Goal: Task Accomplishment & Management: Manage account settings

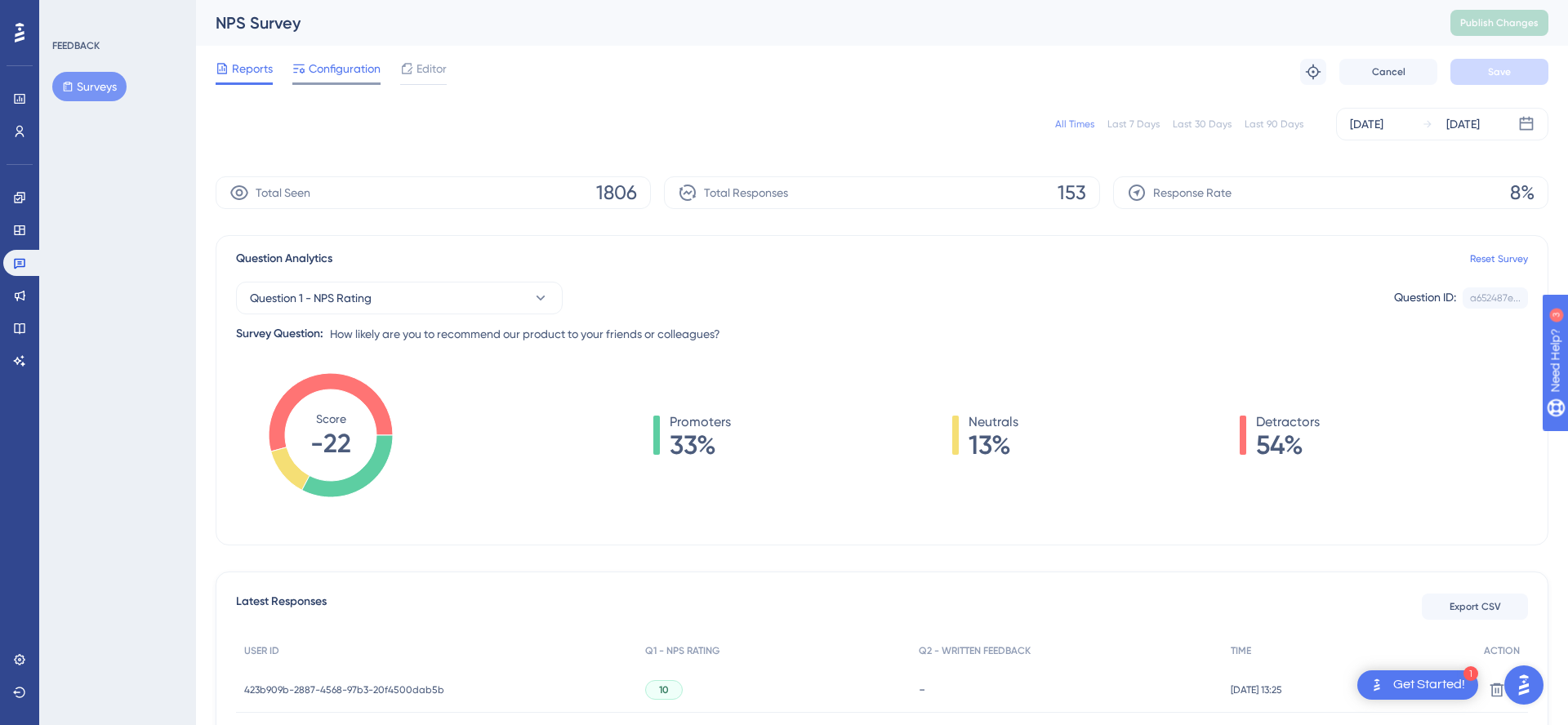
click at [335, 71] on span "Configuration" at bounding box center [344, 69] width 72 height 20
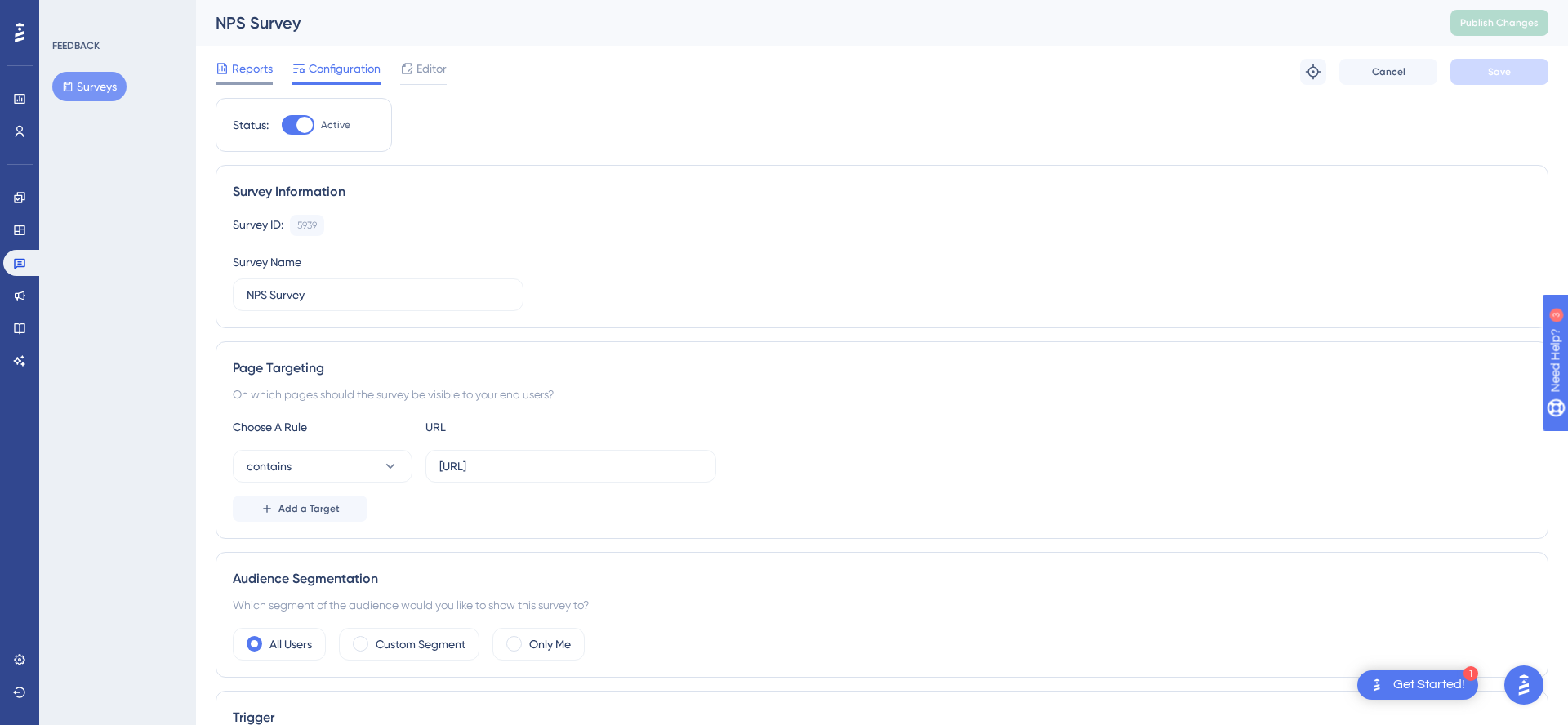
click at [242, 71] on span "Reports" at bounding box center [252, 69] width 41 height 20
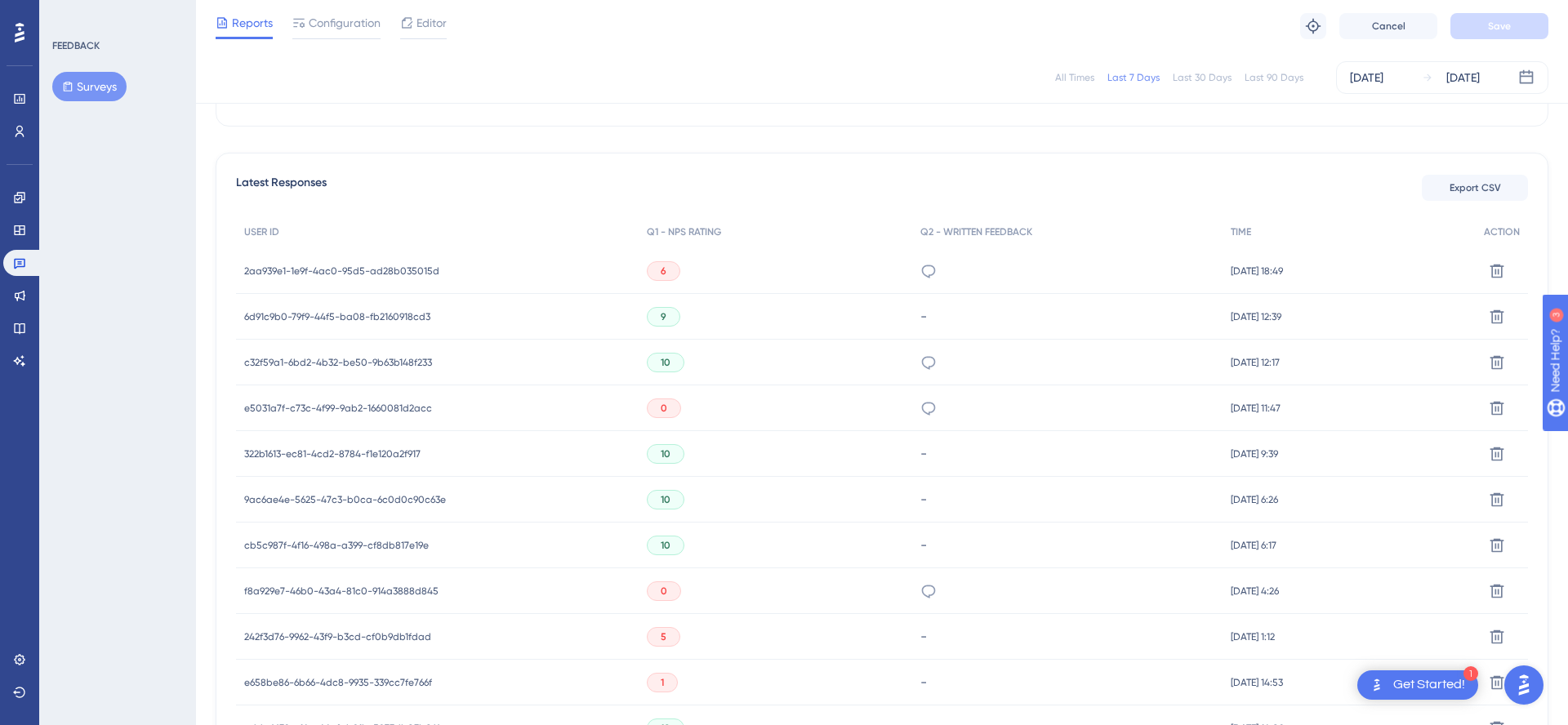
scroll to position [419, 0]
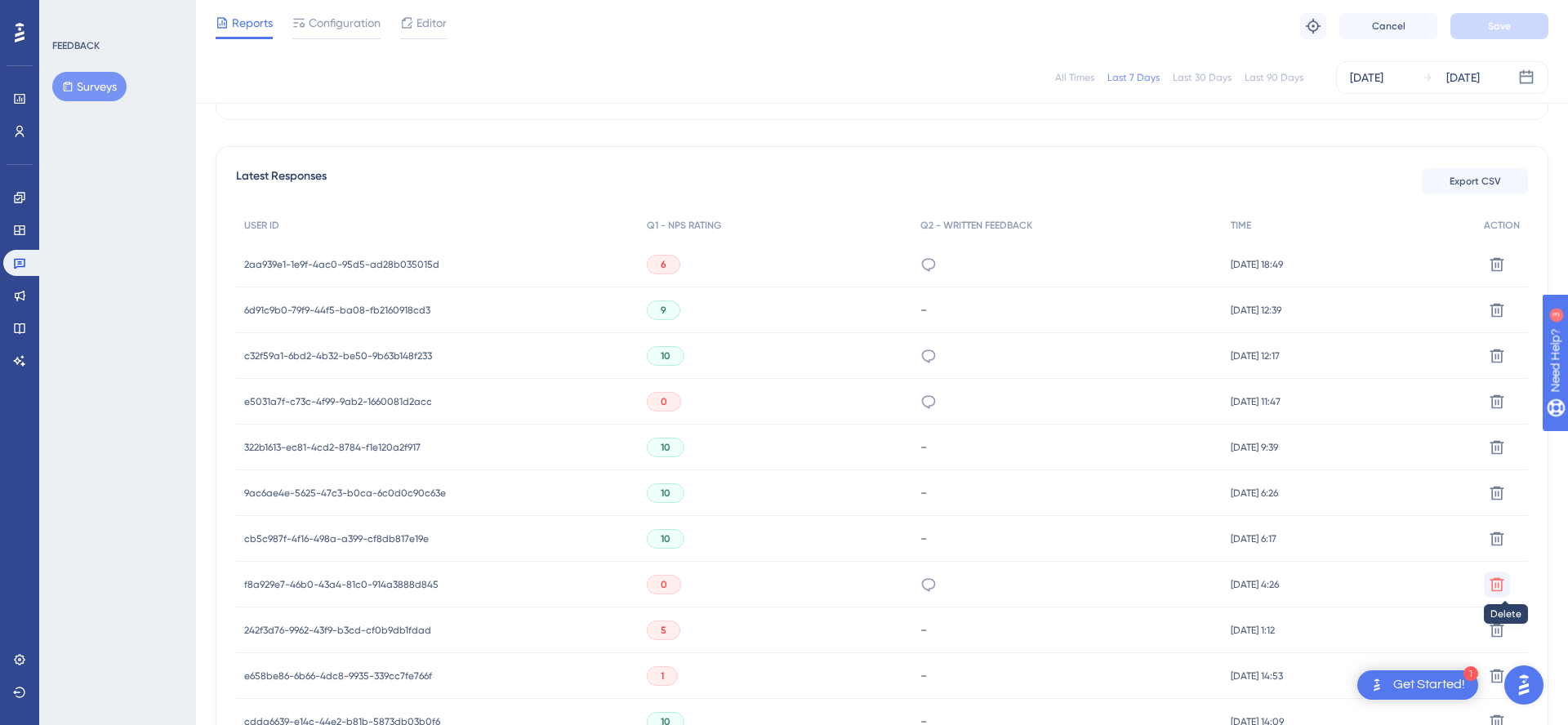
click at [1493, 273] on icon at bounding box center [1497, 265] width 17 height 17
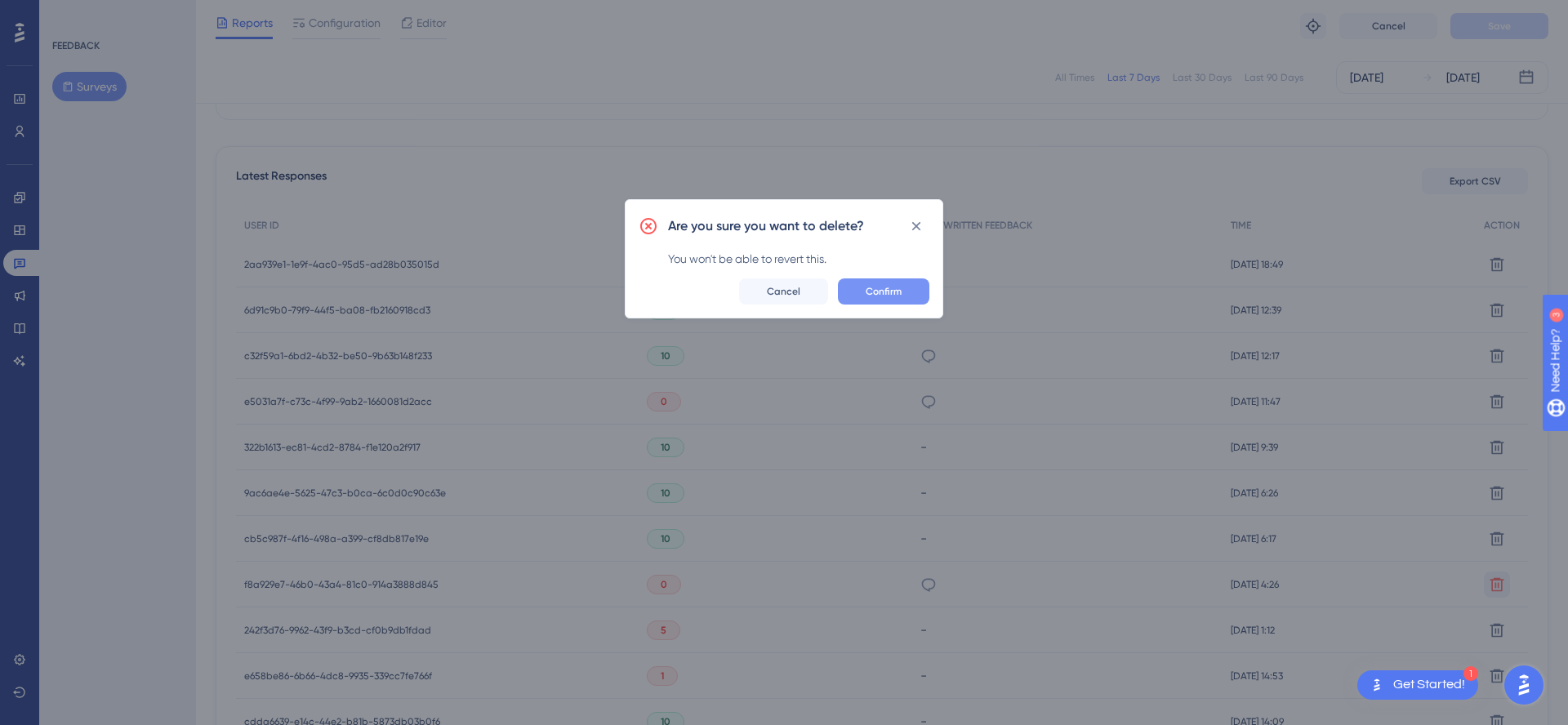
click at [879, 285] on span "Confirm" at bounding box center [883, 292] width 36 height 13
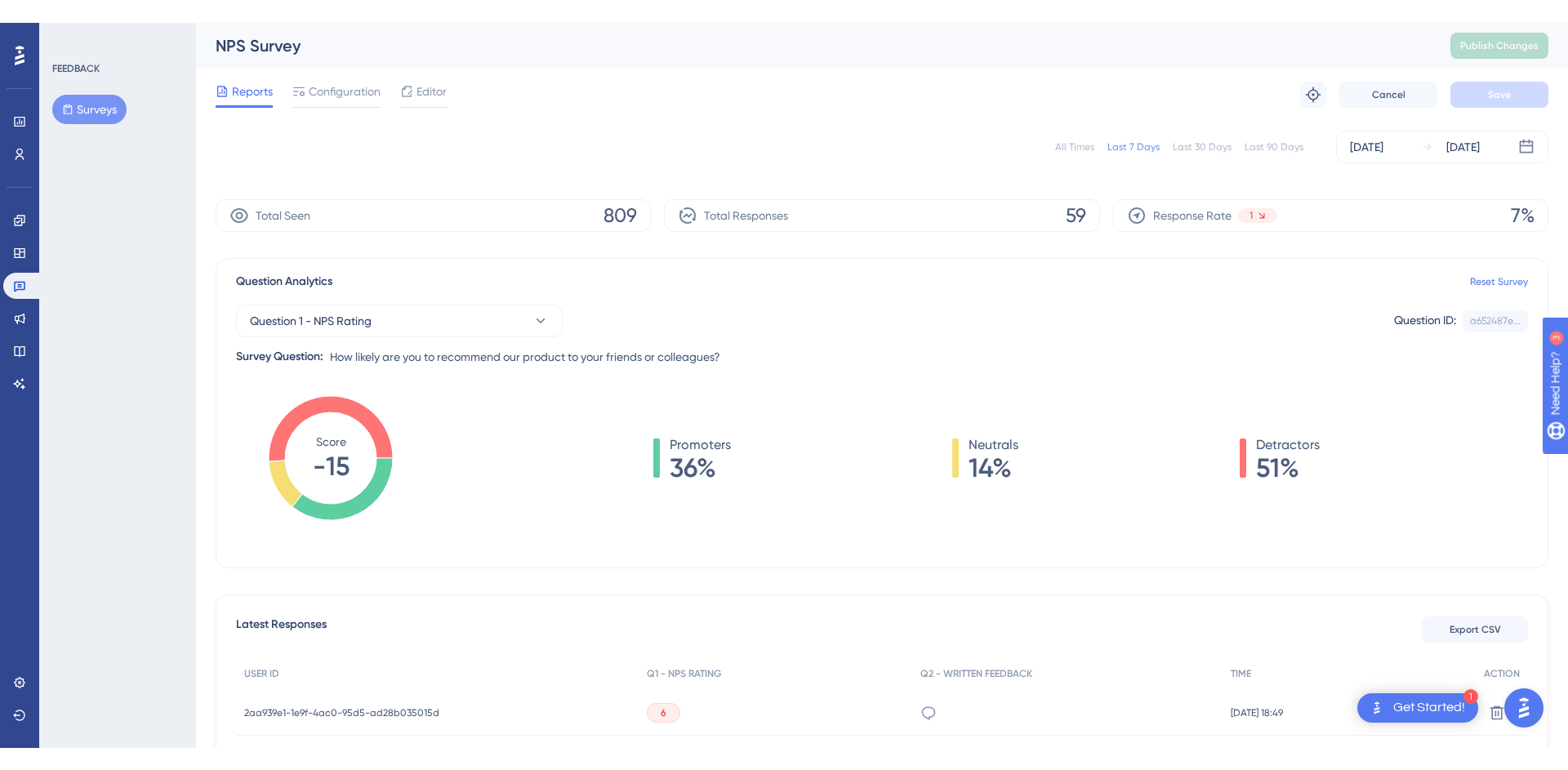
scroll to position [0, 0]
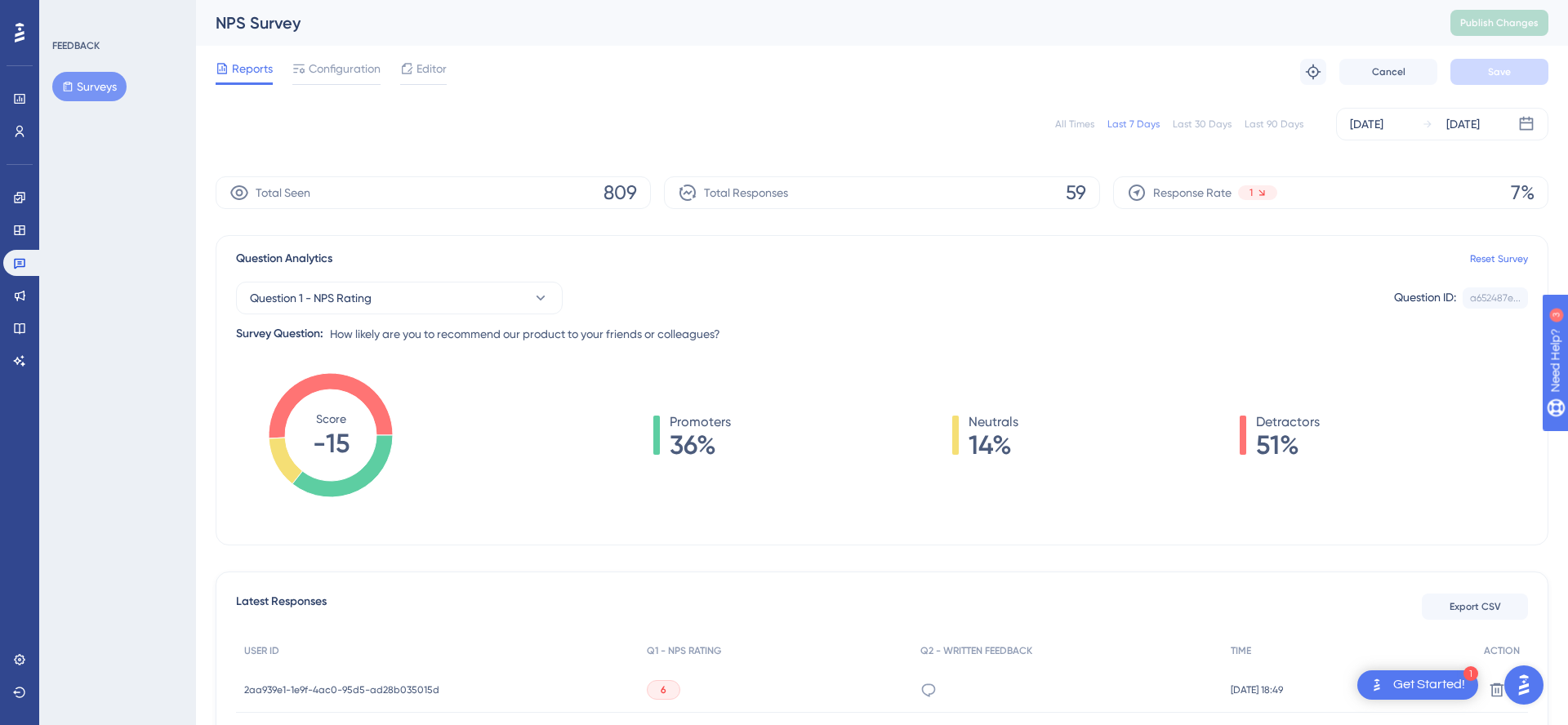
click at [1086, 122] on div "All Times" at bounding box center [1074, 124] width 39 height 13
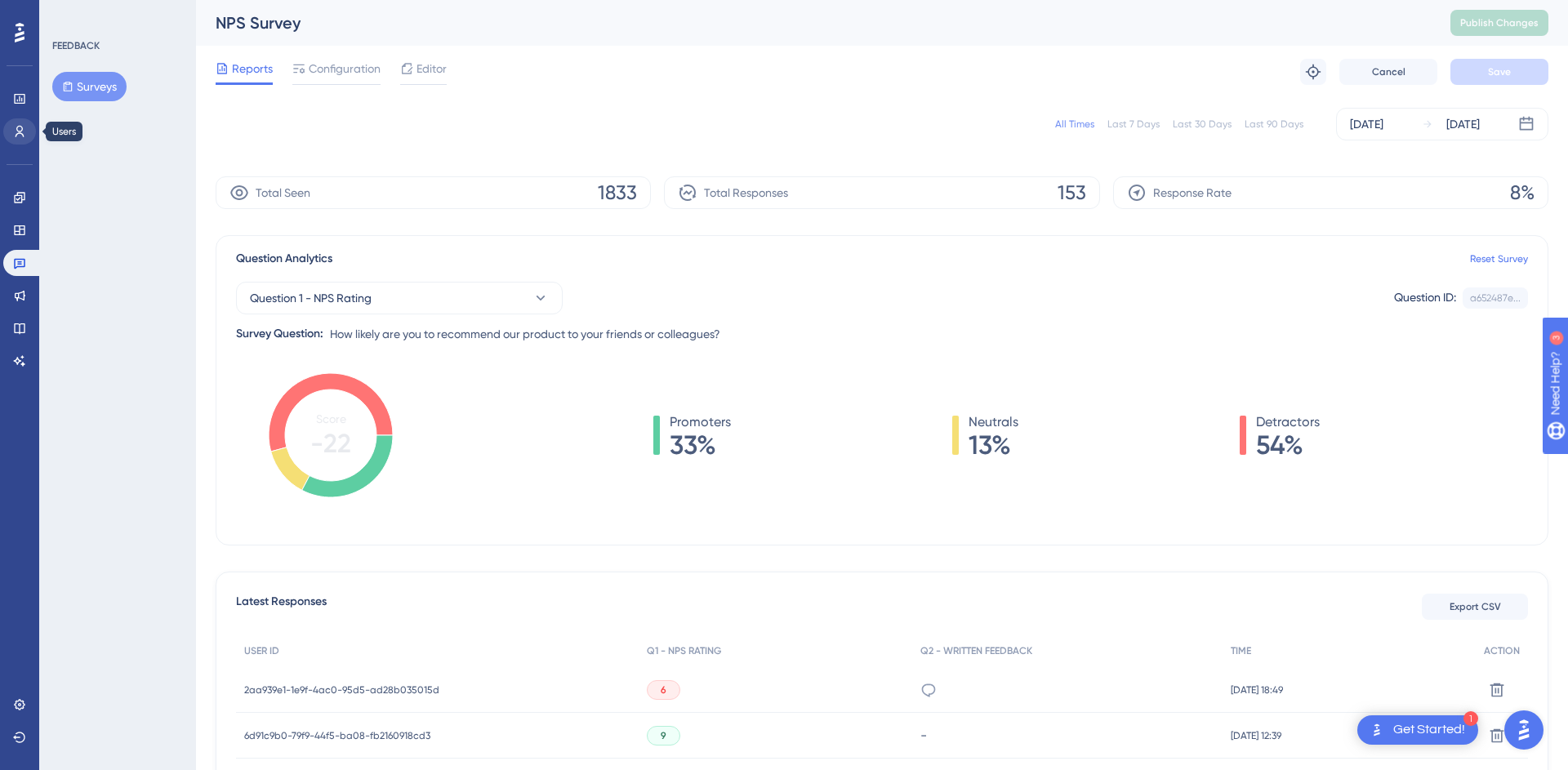
click at [21, 143] on link at bounding box center [19, 131] width 32 height 26
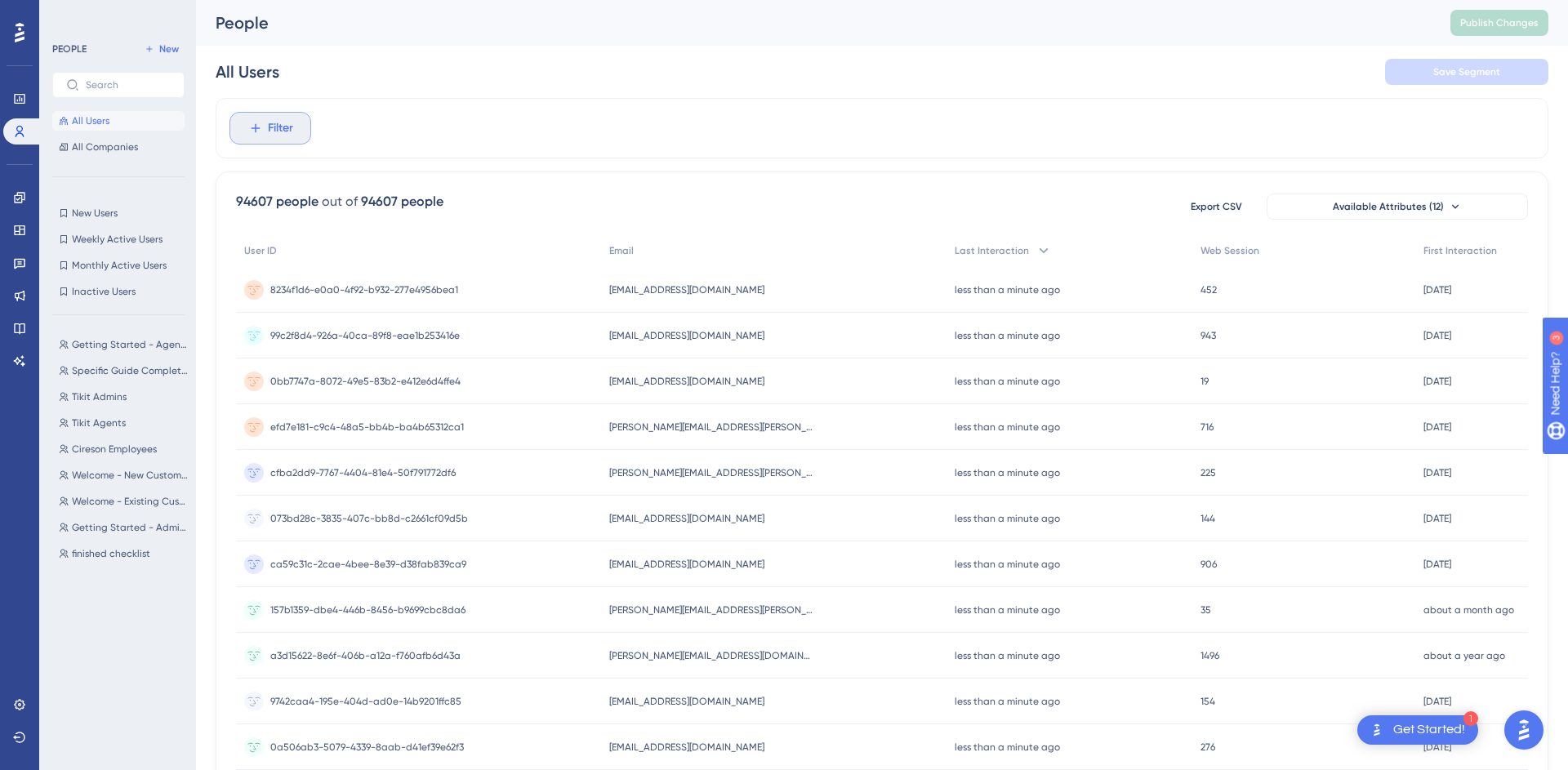
click at [305, 136] on button "Filter" at bounding box center [270, 128] width 81 height 32
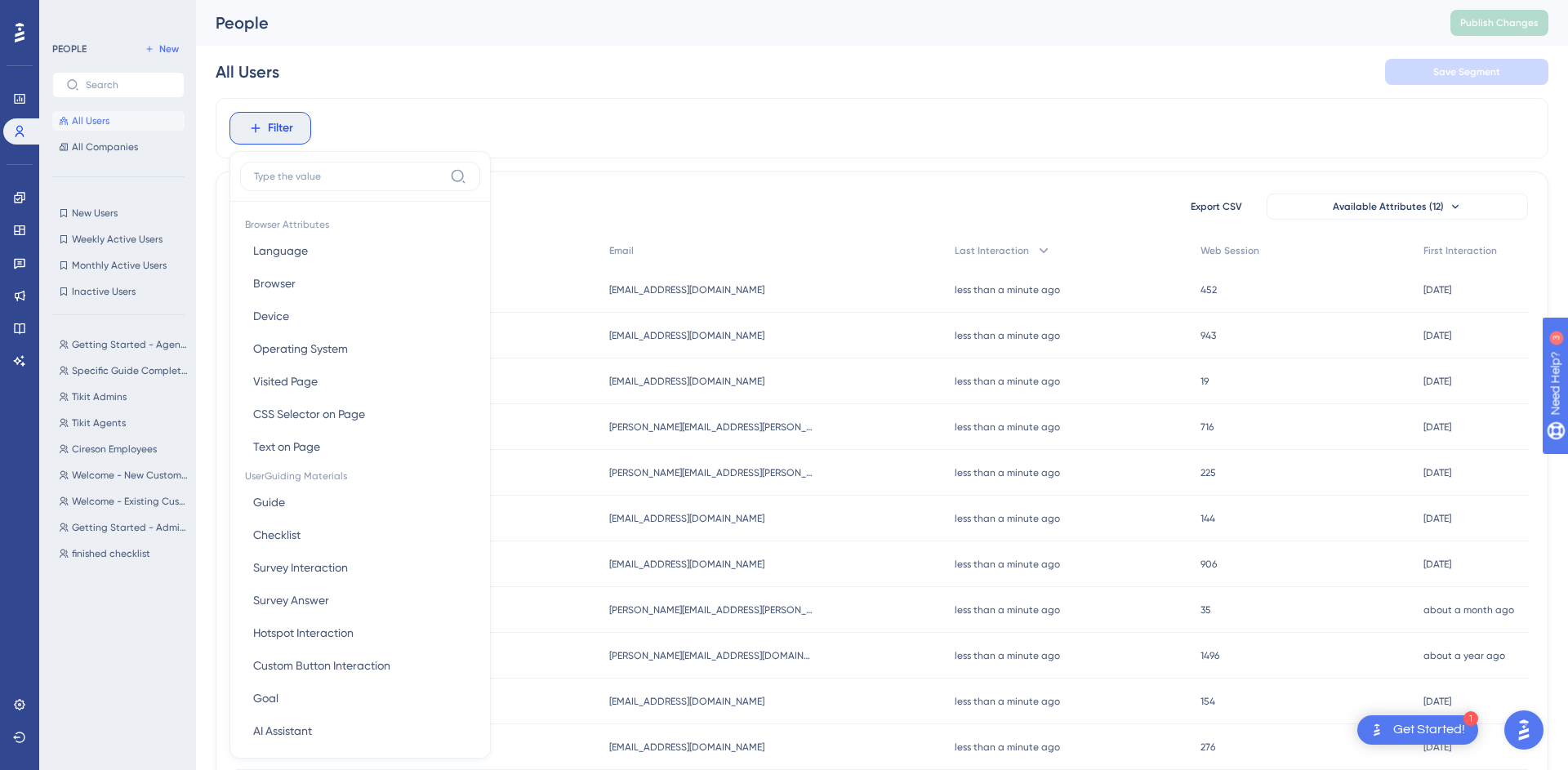
scroll to position [66, 0]
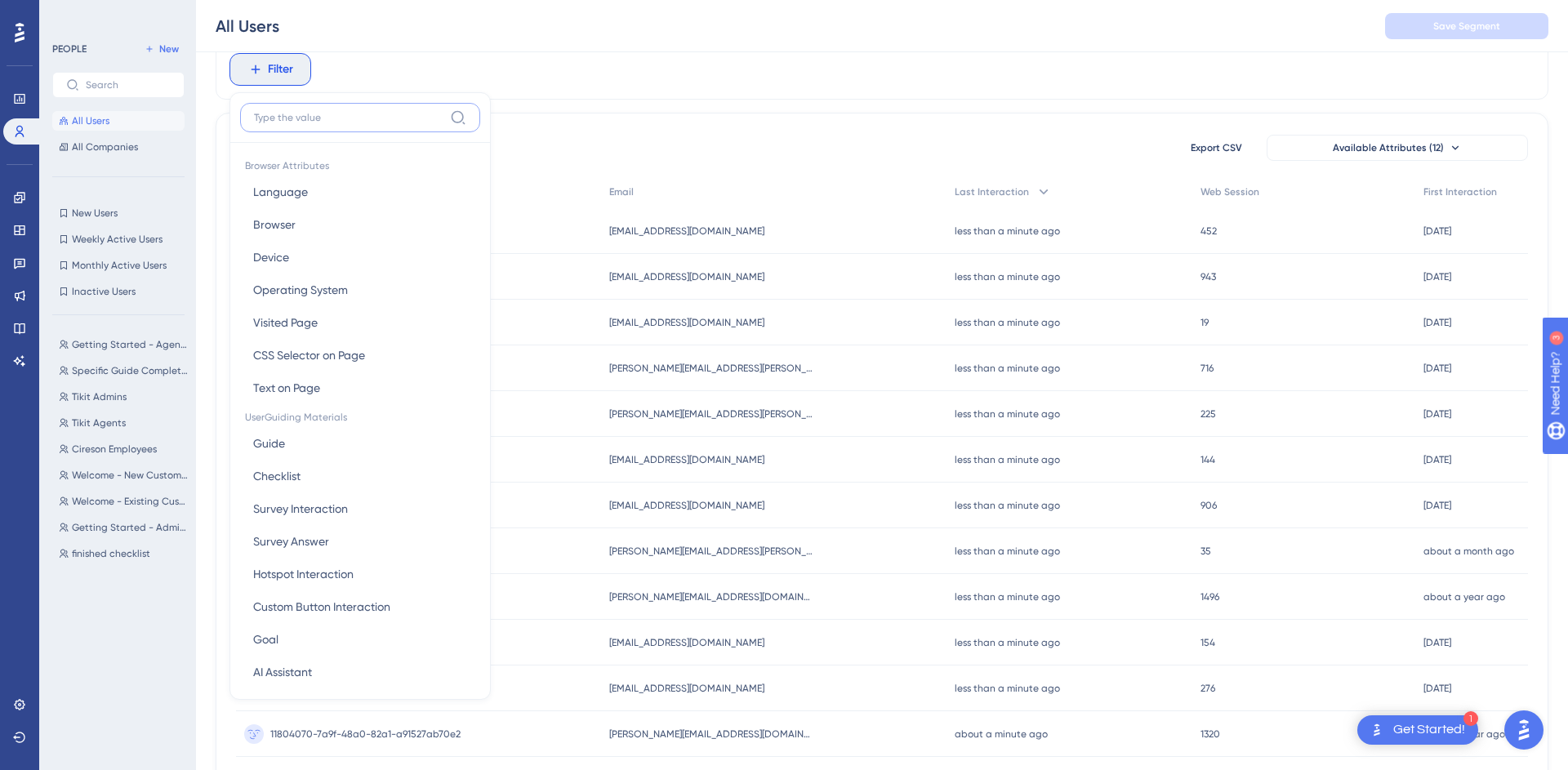
click at [263, 112] on input at bounding box center [348, 118] width 189 height 13
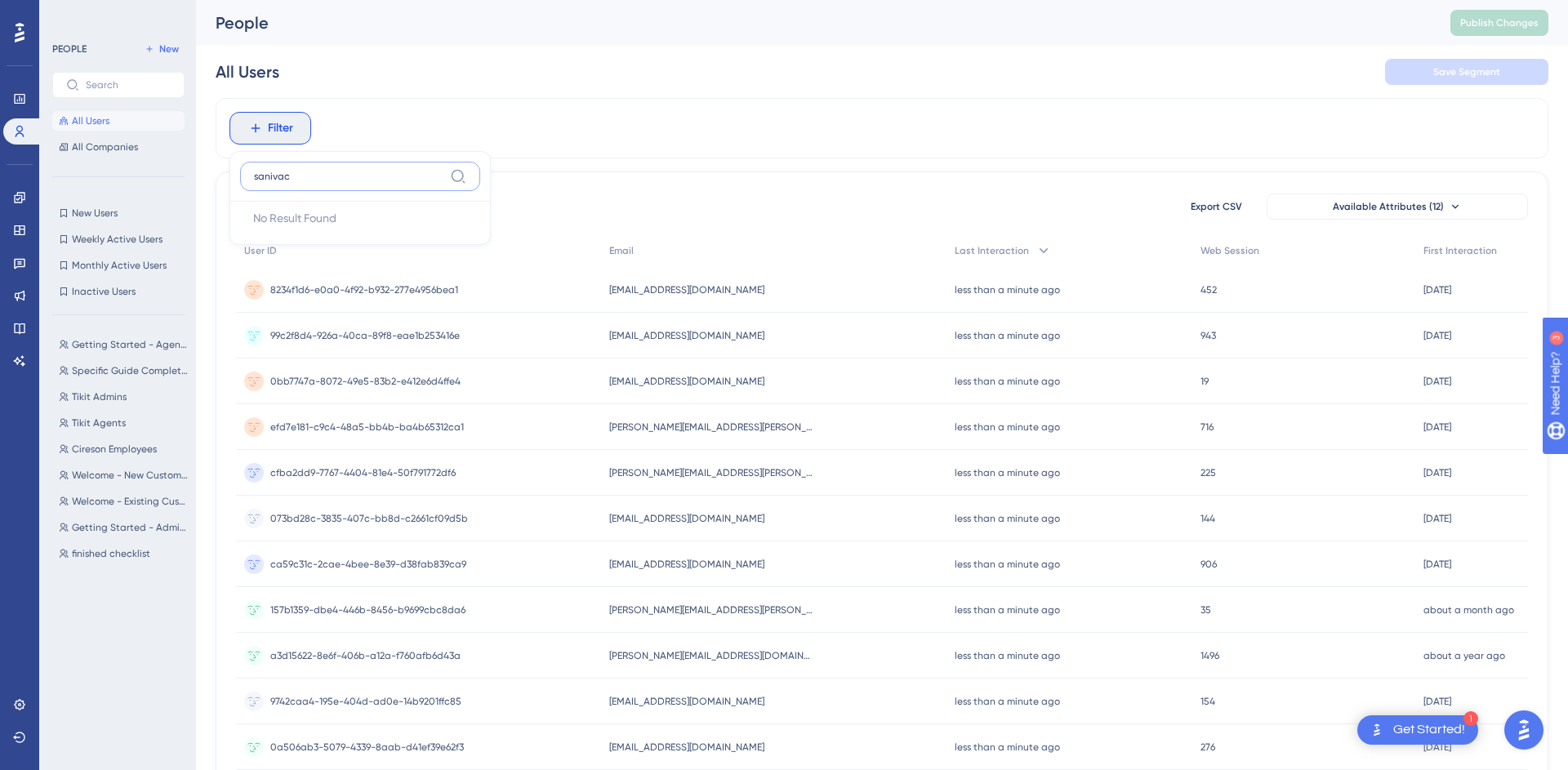
scroll to position [0, 0]
click at [270, 178] on input "sanivac" at bounding box center [348, 177] width 189 height 13
type input "email"
click at [285, 242] on button "Email Email" at bounding box center [359, 250] width 240 height 32
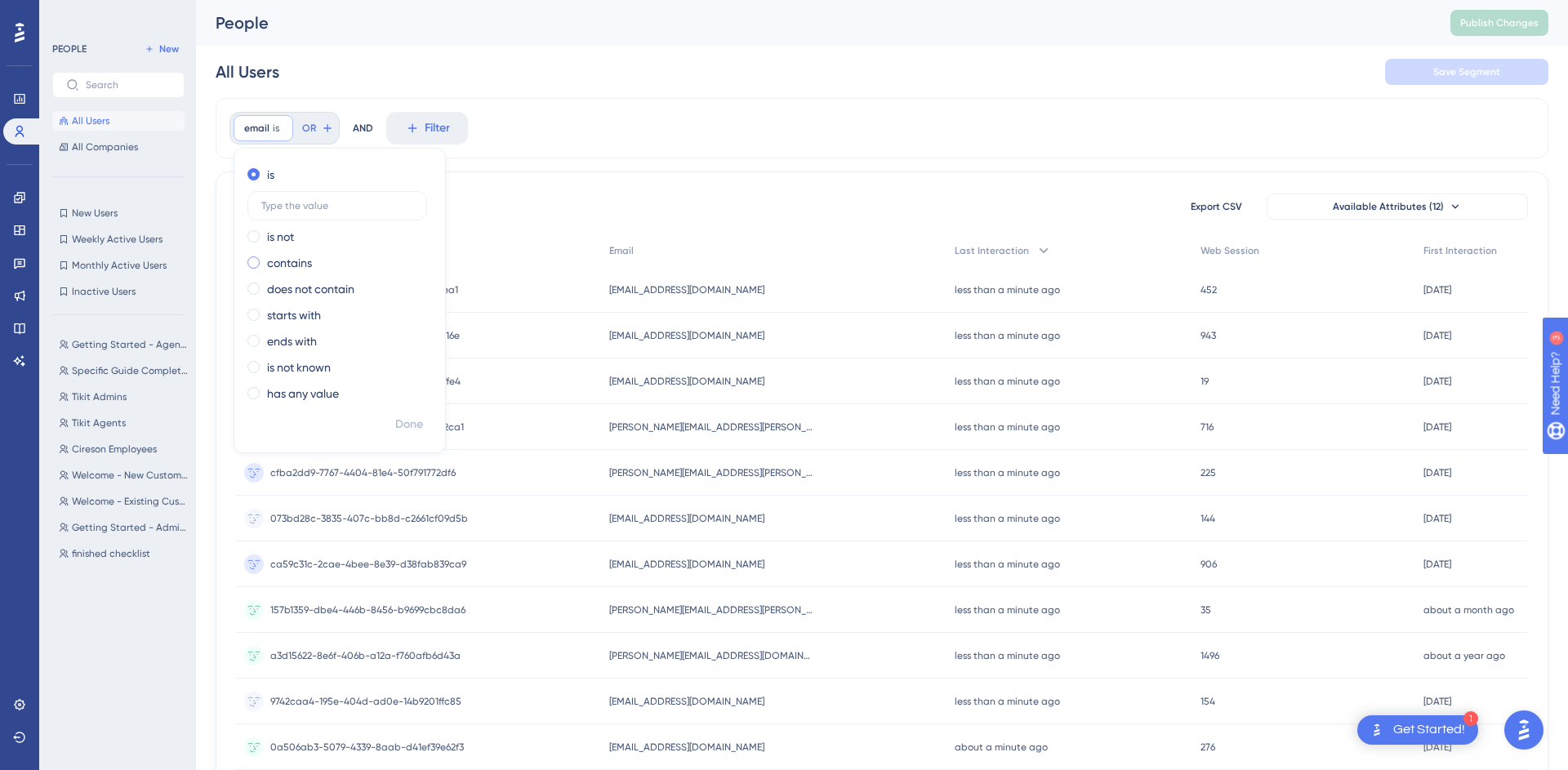
click at [295, 269] on label "contains" at bounding box center [290, 263] width 45 height 20
click at [309, 255] on input "text" at bounding box center [337, 258] width 152 height 12
type input "sanivac"
click at [414, 433] on span "Done" at bounding box center [408, 425] width 27 height 20
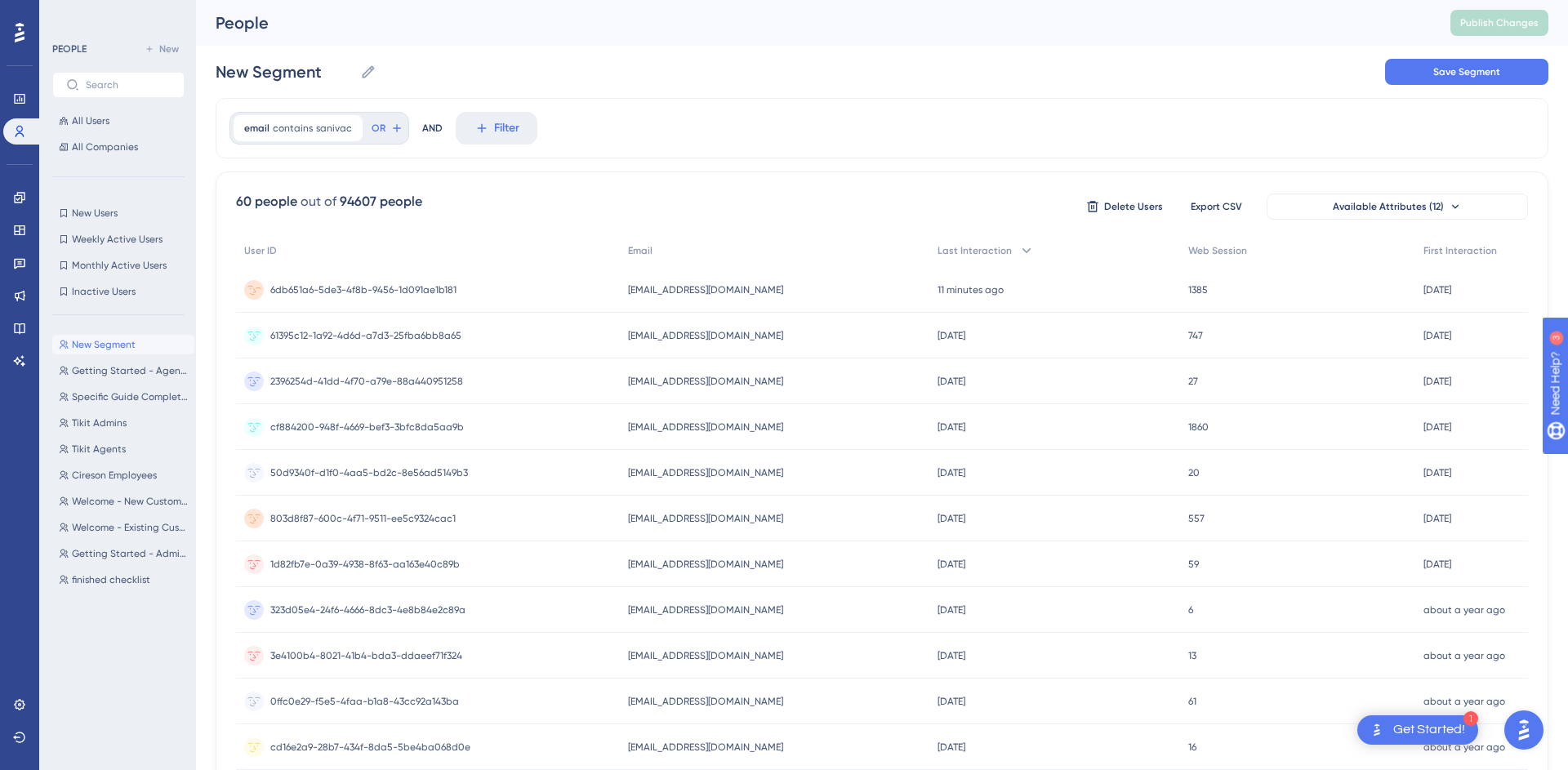
click at [712, 295] on span "[EMAIL_ADDRESS][DOMAIN_NAME]" at bounding box center [705, 290] width 155 height 13
